Goal: Task Accomplishment & Management: Use online tool/utility

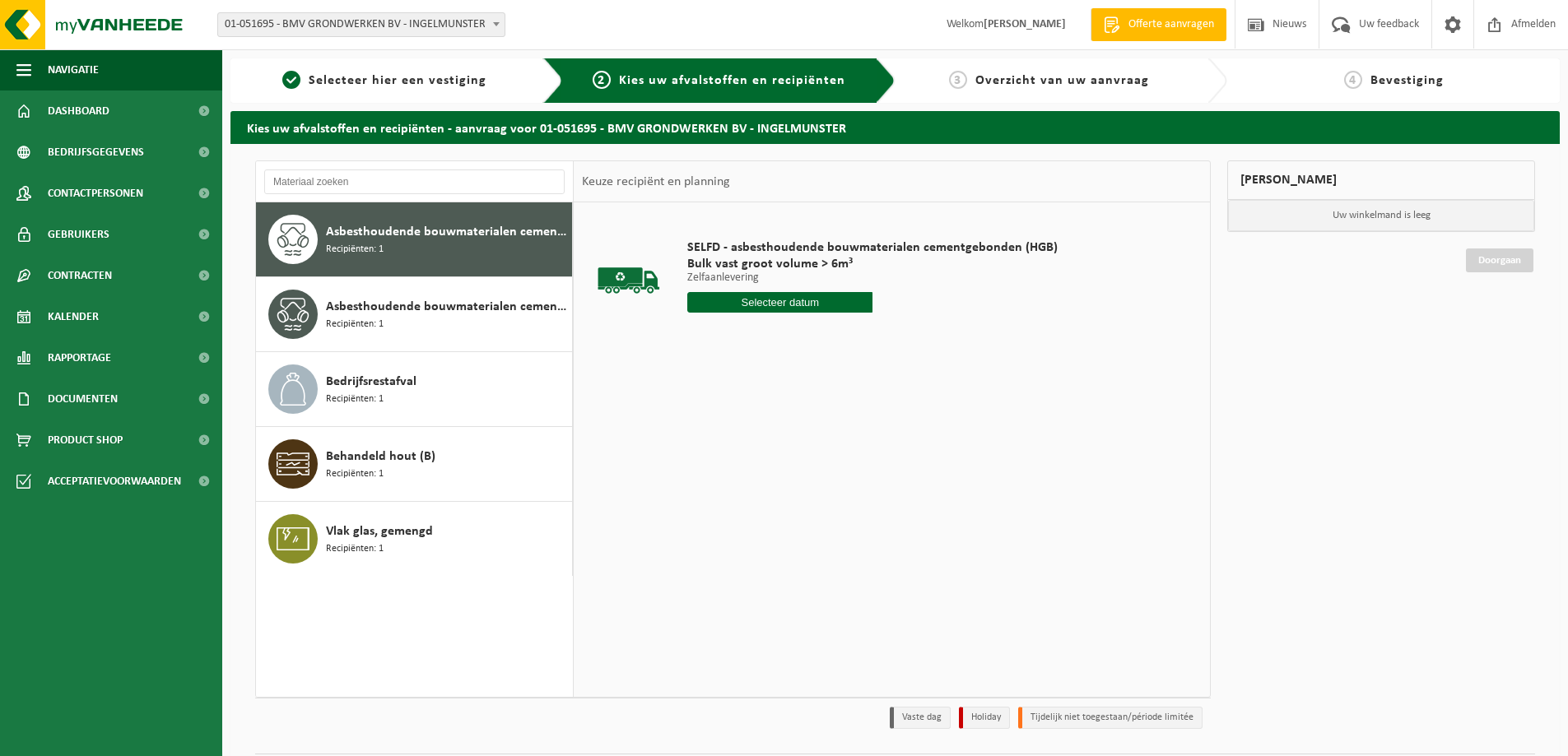
click at [789, 296] on input "text" at bounding box center [779, 302] width 185 height 20
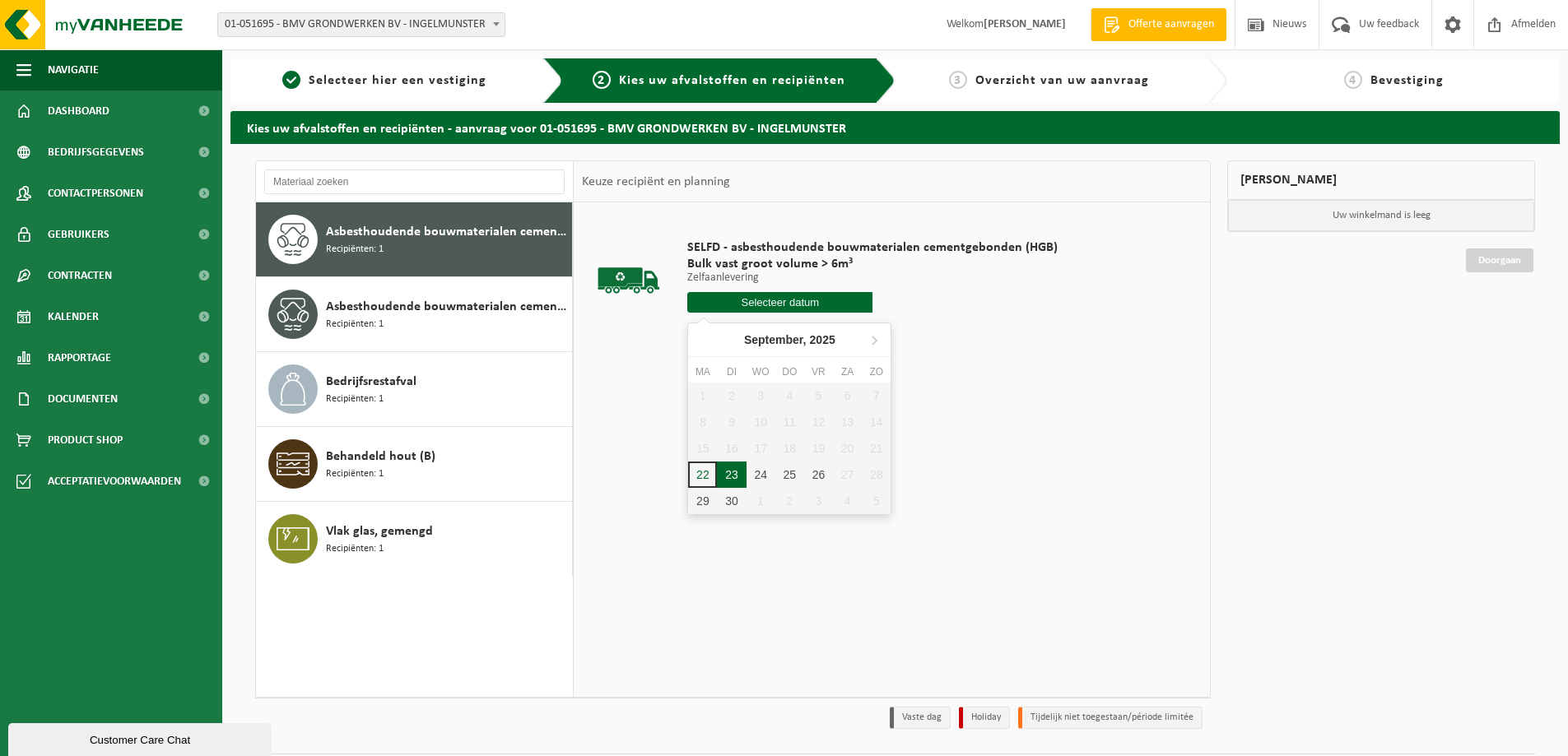
click at [730, 477] on div "23" at bounding box center [731, 474] width 29 height 26
type input "Van [DATE]"
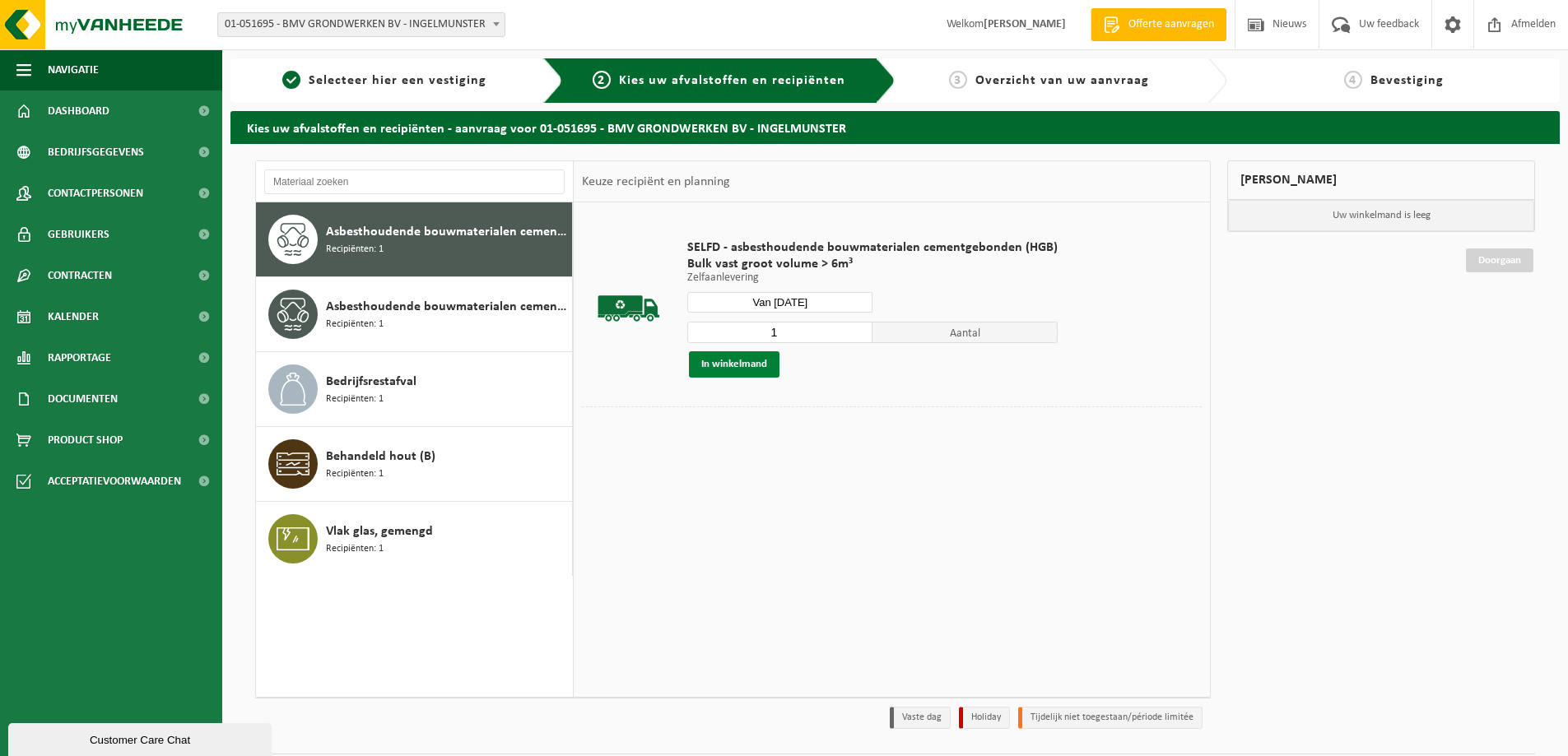
click at [745, 362] on button "In winkelmand" at bounding box center [733, 364] width 90 height 26
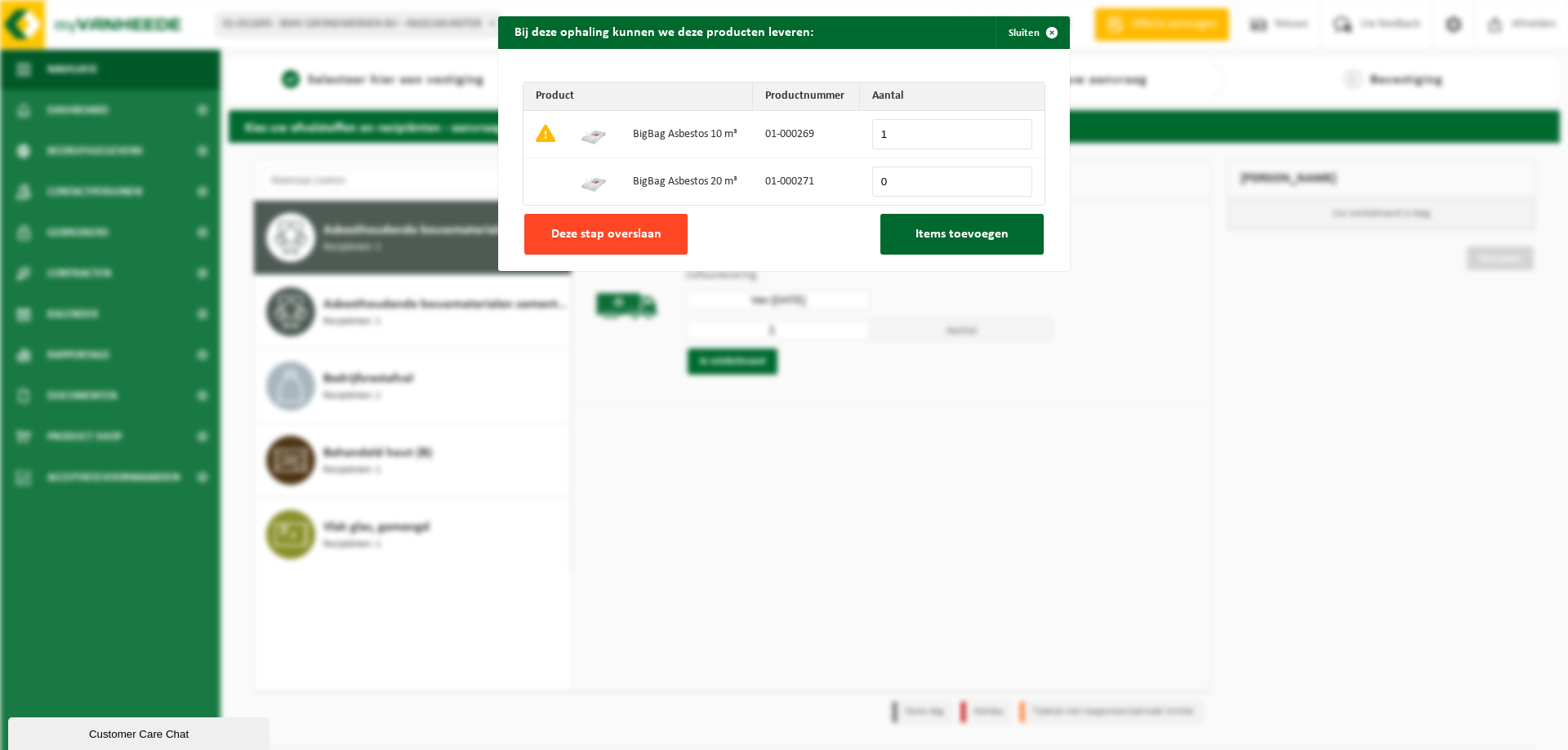
click at [646, 235] on span "Deze stap overslaan" at bounding box center [605, 235] width 110 height 13
type input "0"
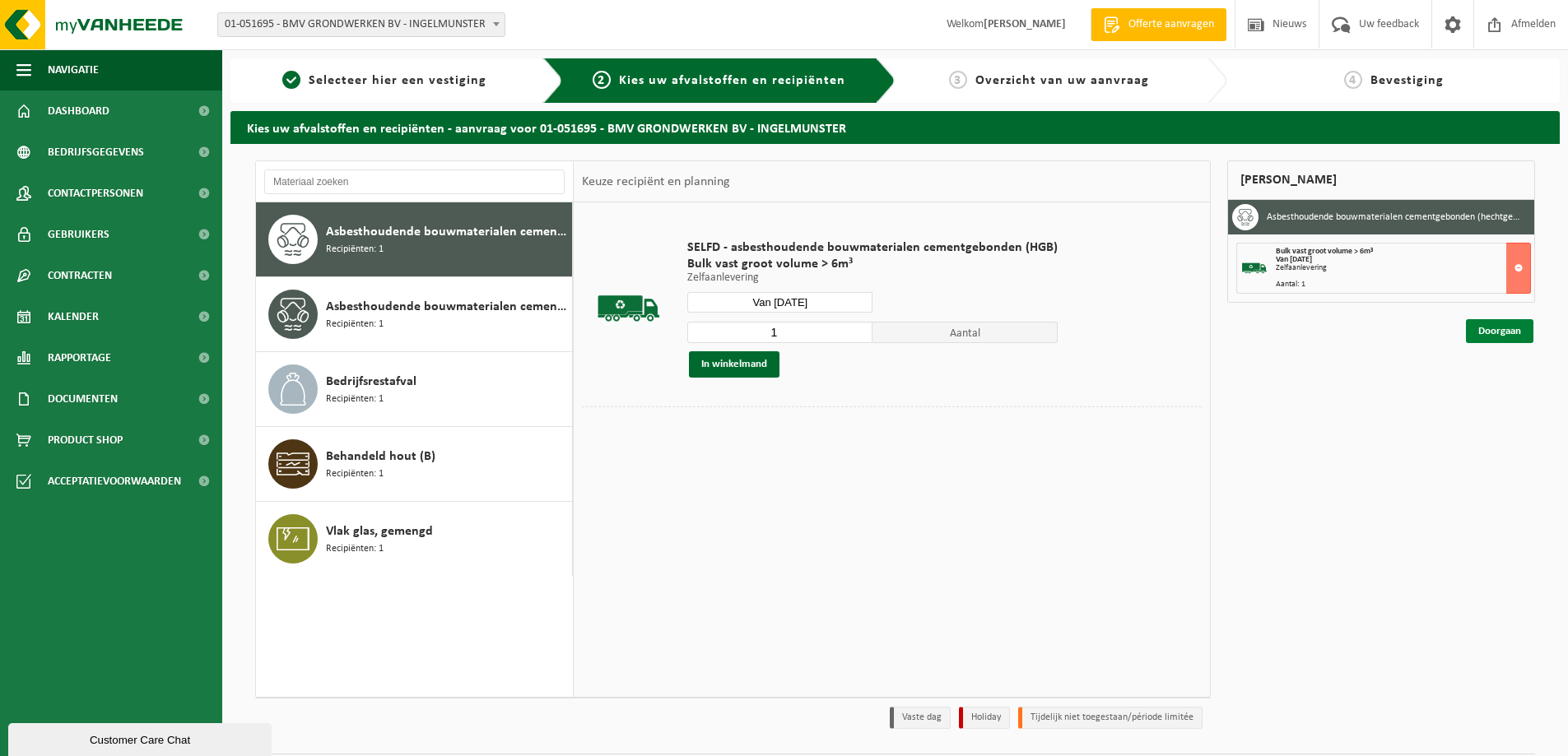
click at [1494, 332] on link "Doorgaan" at bounding box center [1500, 331] width 68 height 24
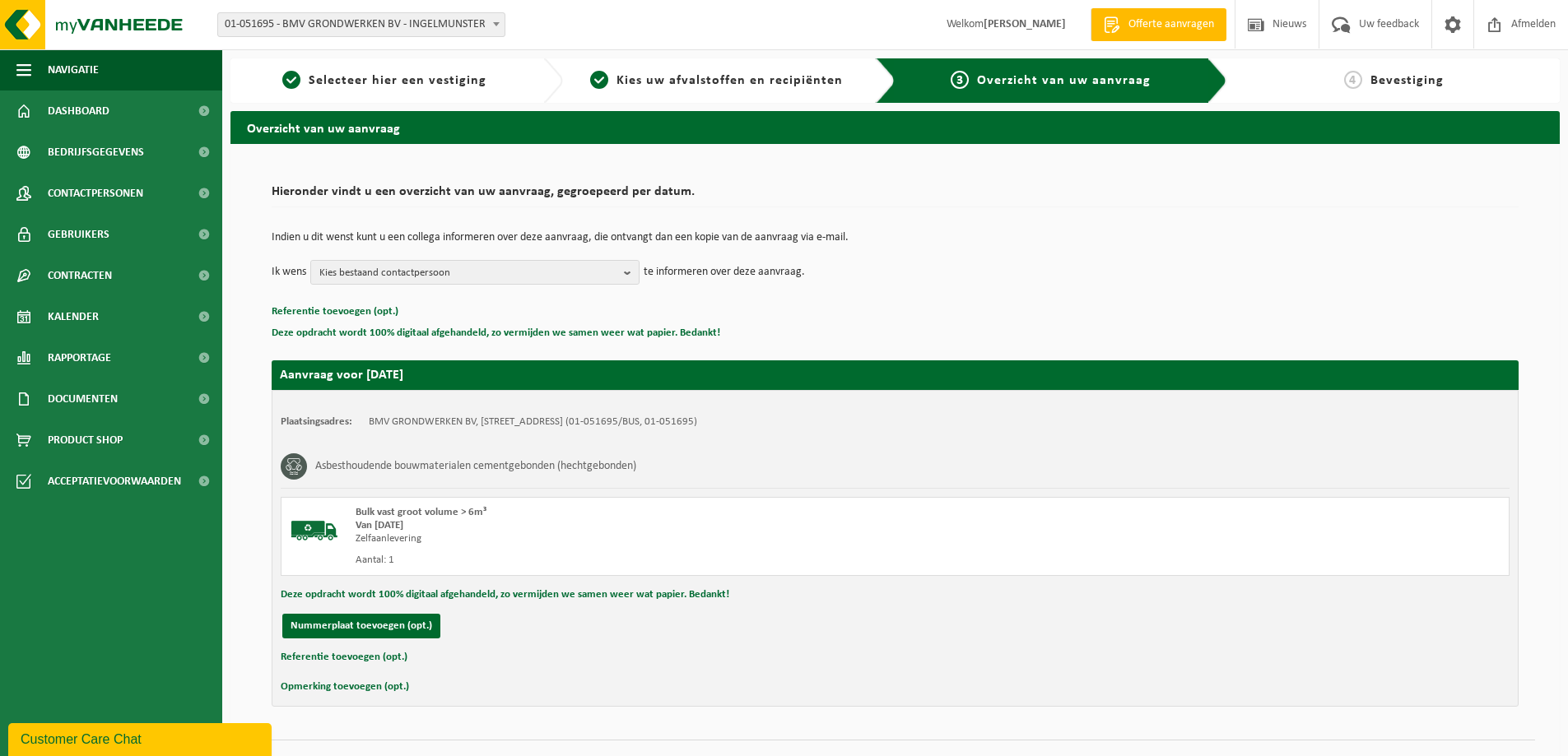
scroll to position [34, 0]
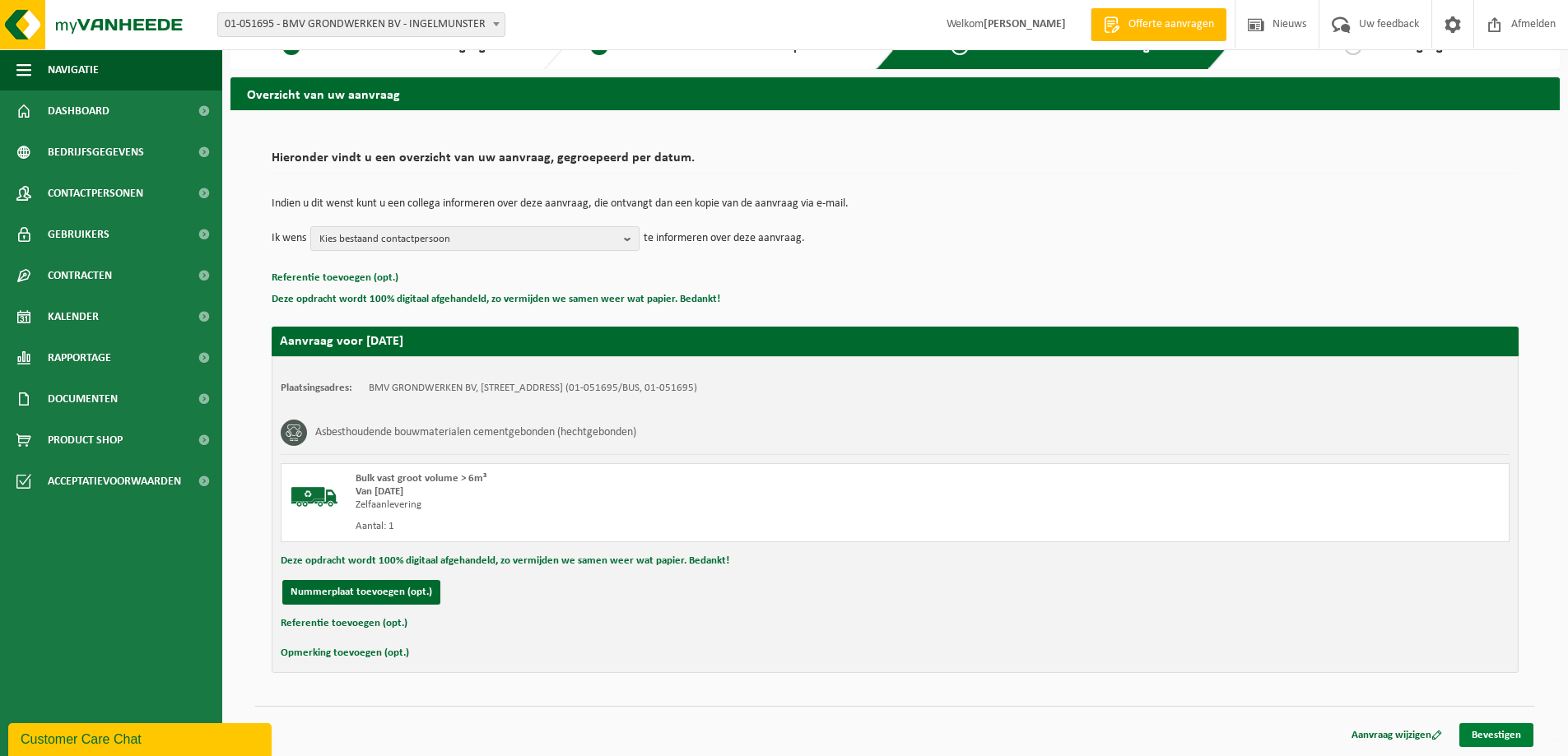
click at [1494, 734] on link "Bevestigen" at bounding box center [1496, 735] width 74 height 24
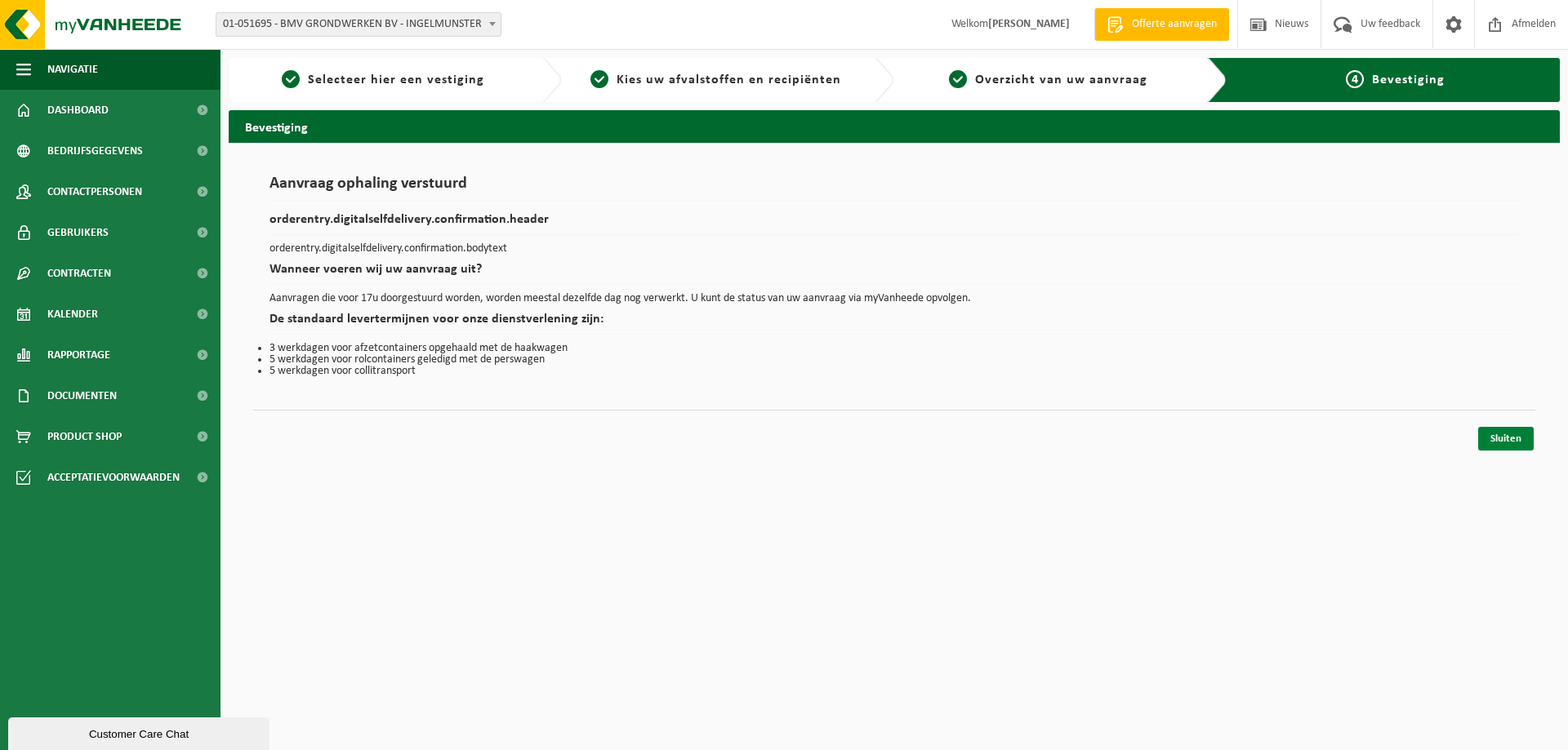
click at [1510, 431] on link "Sluiten" at bounding box center [1506, 438] width 55 height 23
